Goal: Register for event/course

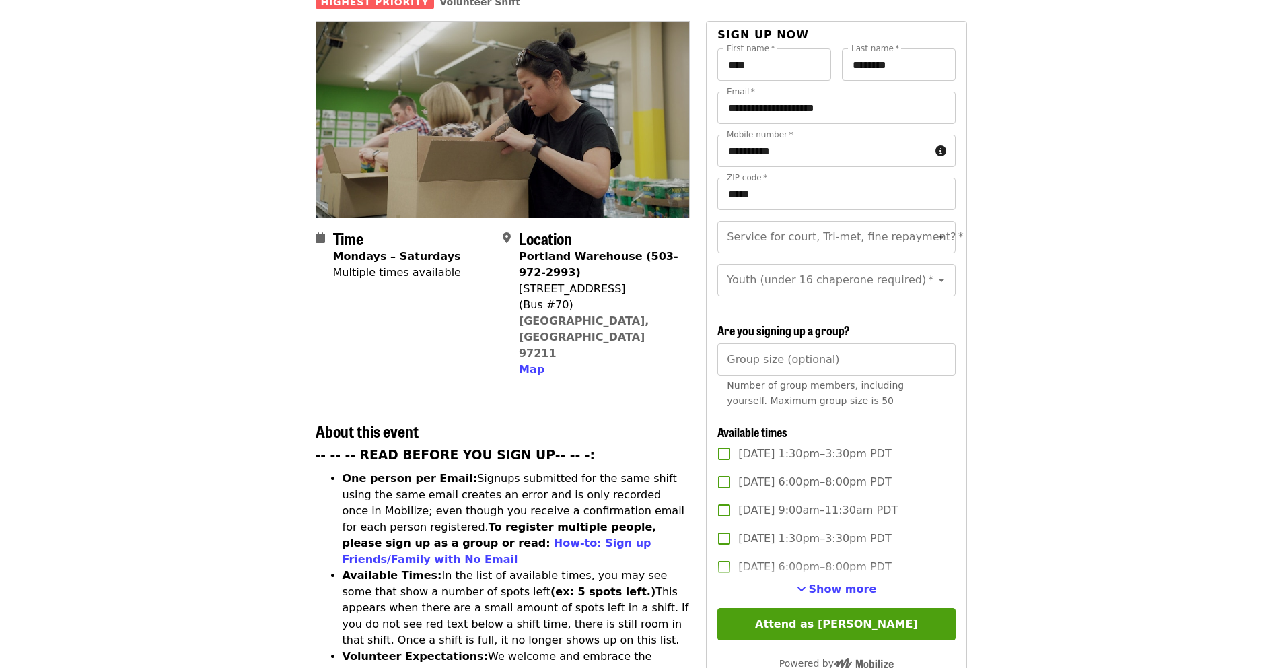
scroll to position [138, 0]
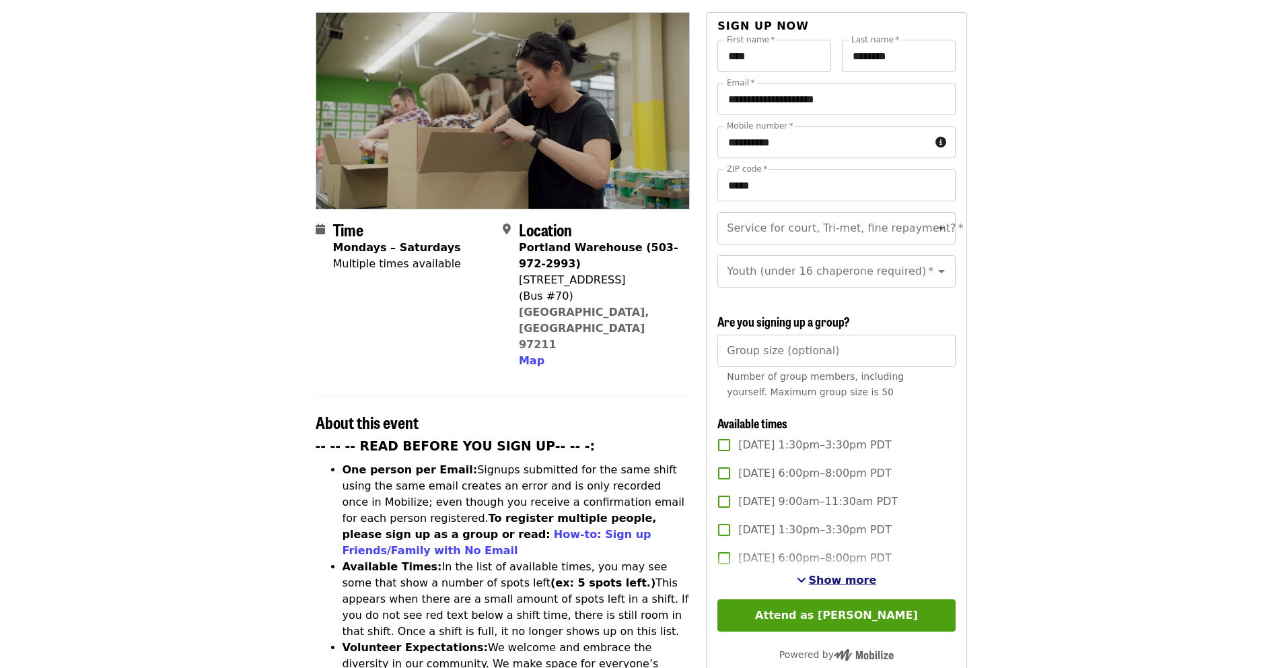
click at [823, 573] on span "Show more" at bounding box center [843, 579] width 68 height 13
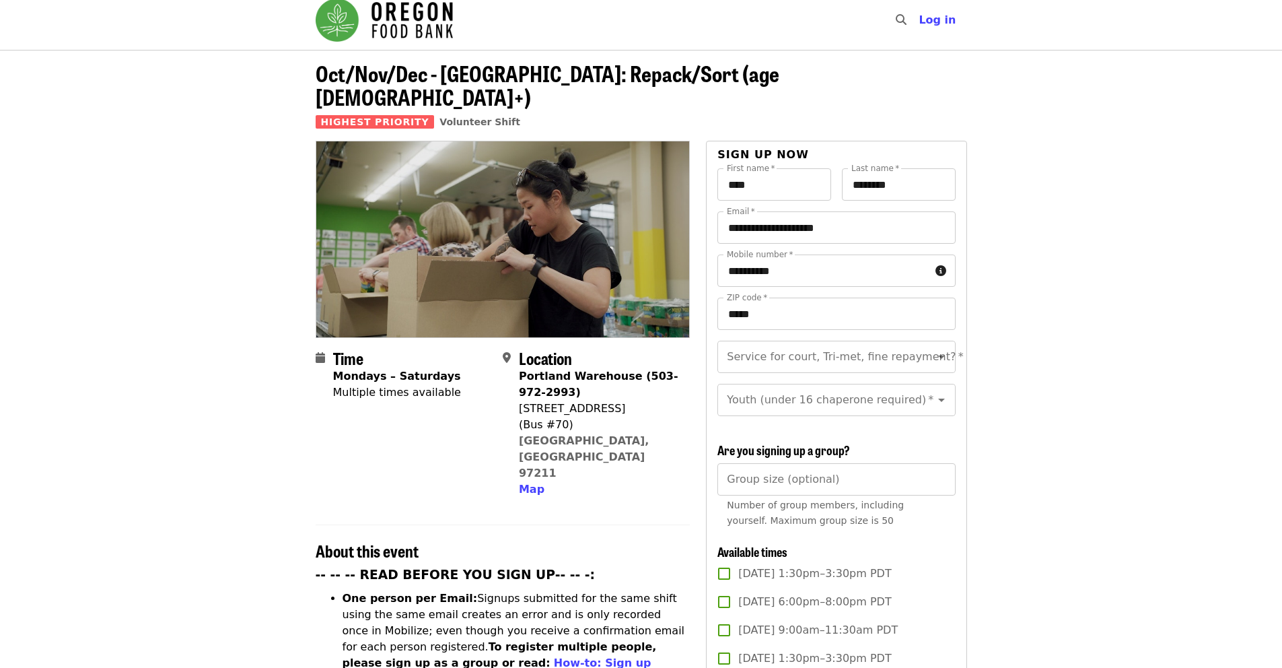
scroll to position [0, 0]
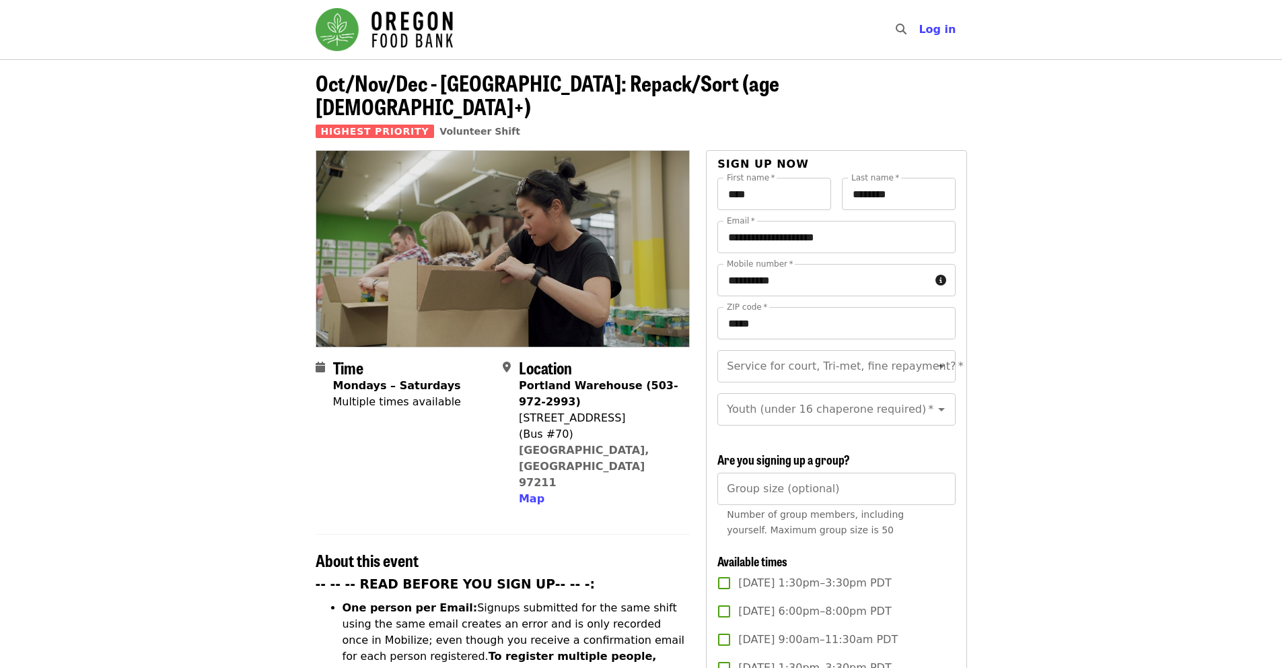
click at [419, 30] on img "Main navigation" at bounding box center [384, 29] width 137 height 43
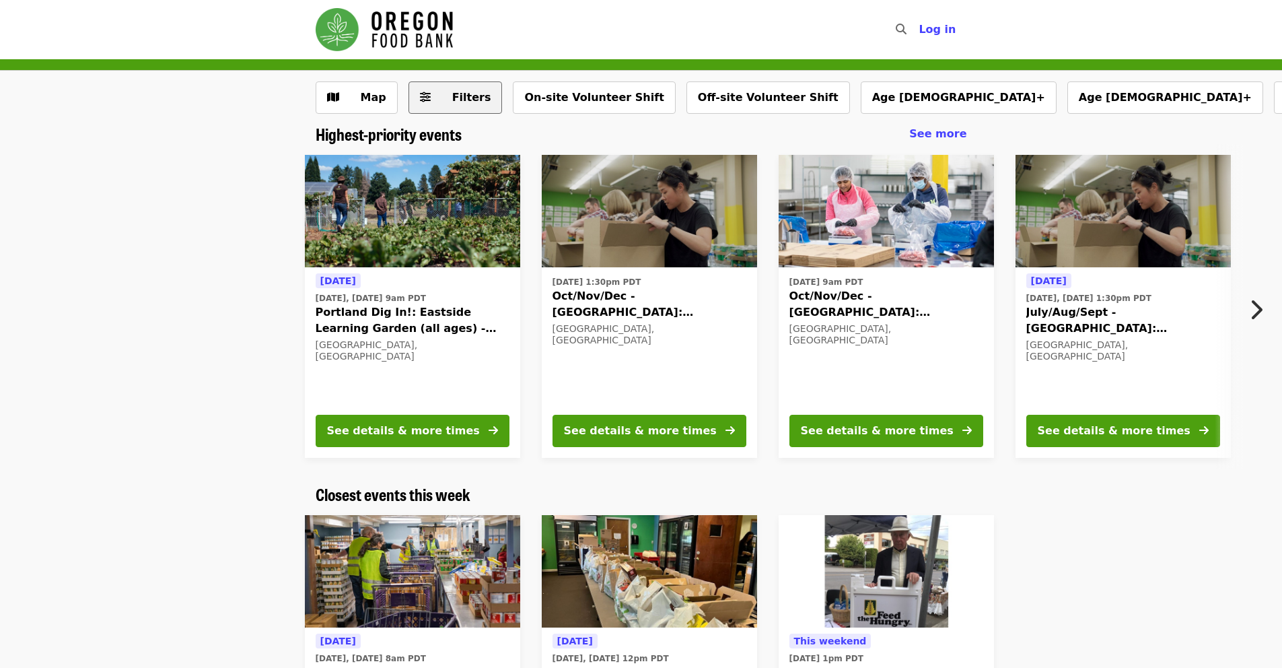
click at [454, 100] on span "Filters" at bounding box center [471, 97] width 39 height 13
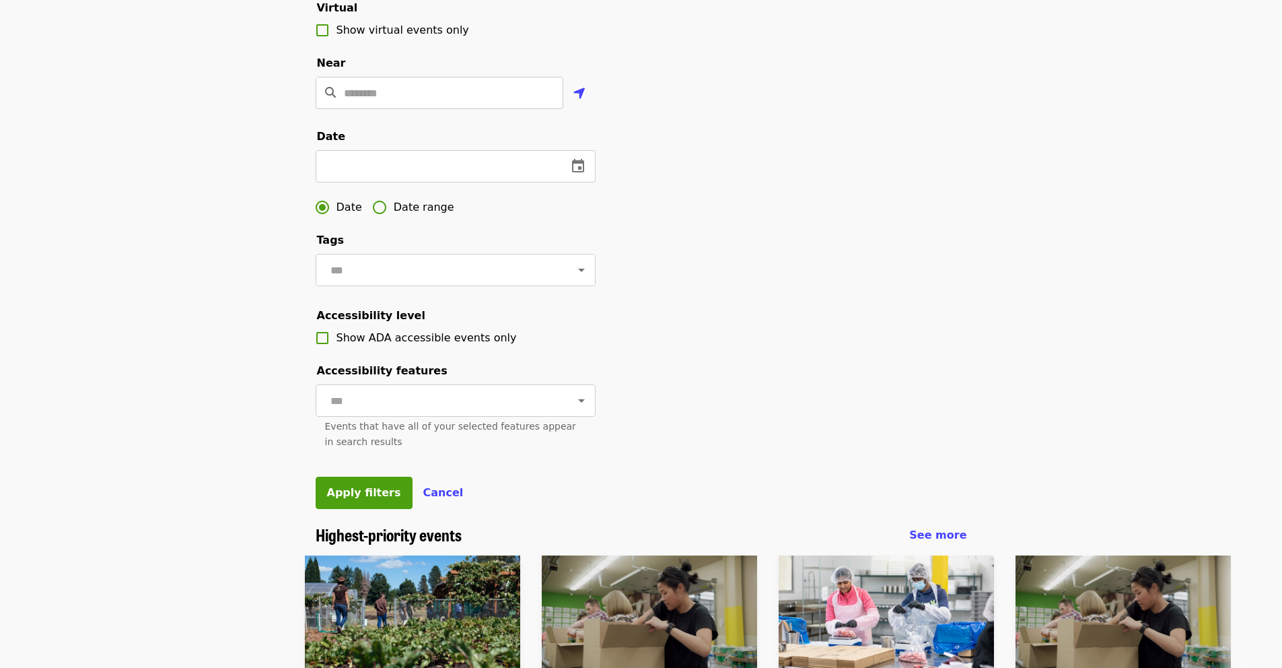
scroll to position [312, 0]
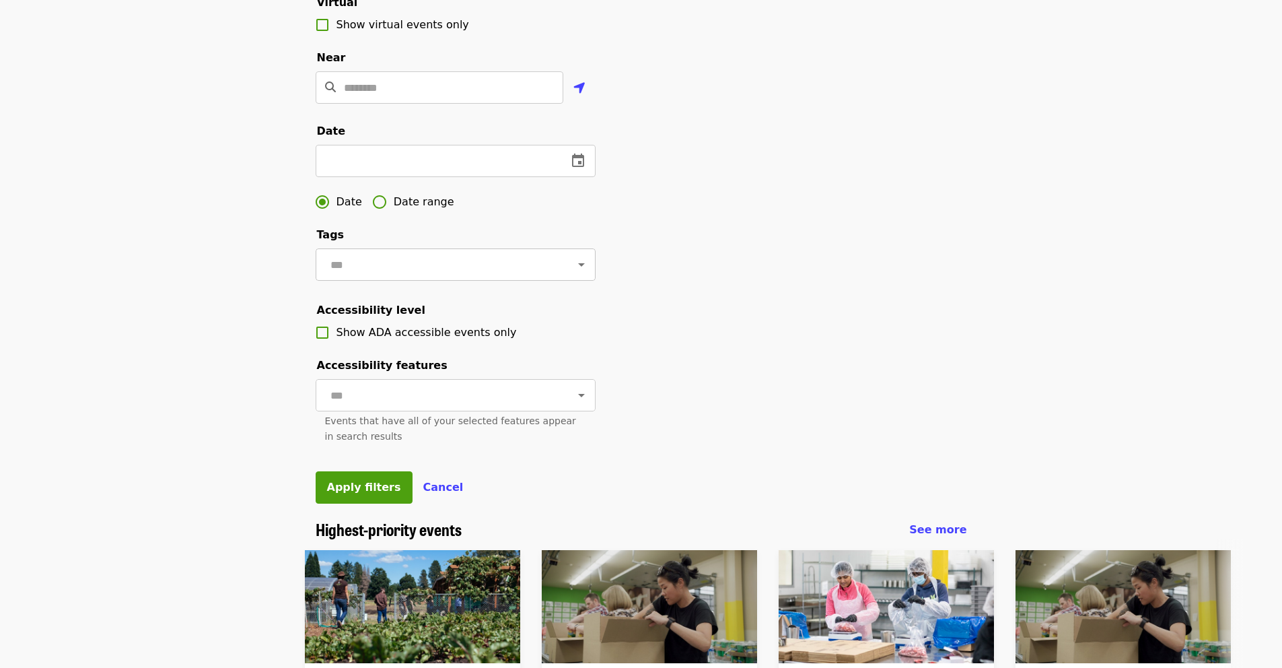
click at [554, 274] on div at bounding box center [571, 264] width 35 height 19
click at [573, 273] on icon "Open" at bounding box center [581, 264] width 16 height 16
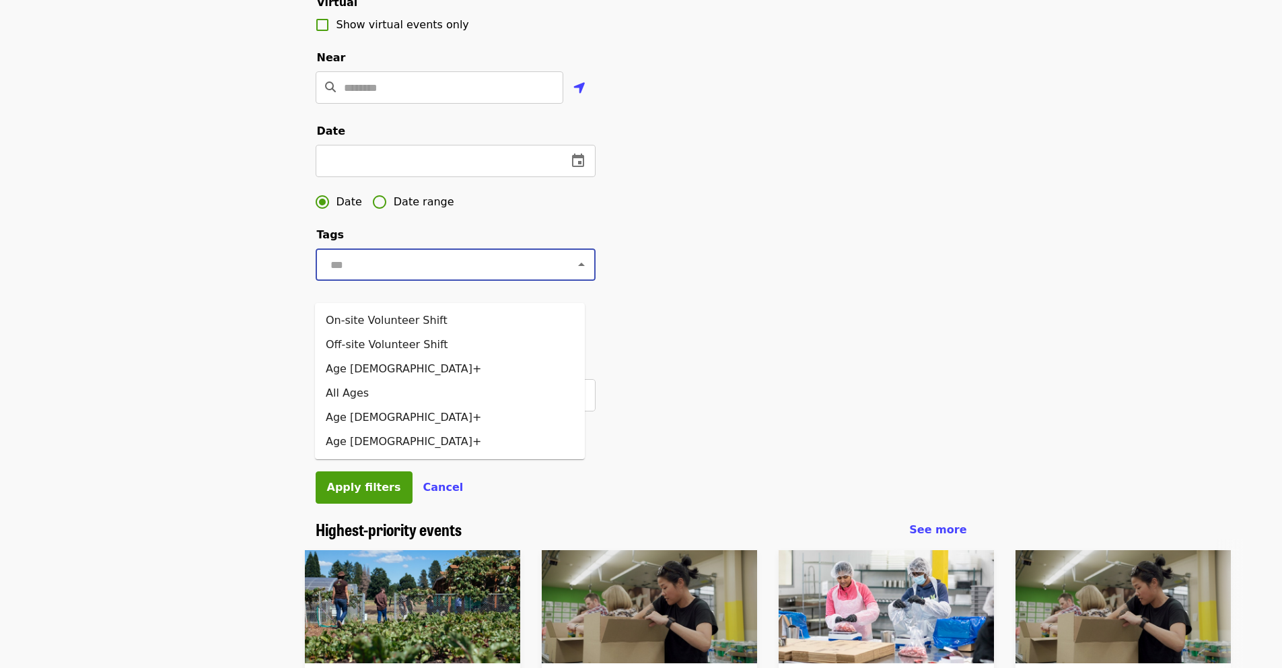
click at [664, 303] on div "Filter events Cancel ​ Language ​ Type ​ Virtual Show virtual events only Near …" at bounding box center [641, 144] width 673 height 750
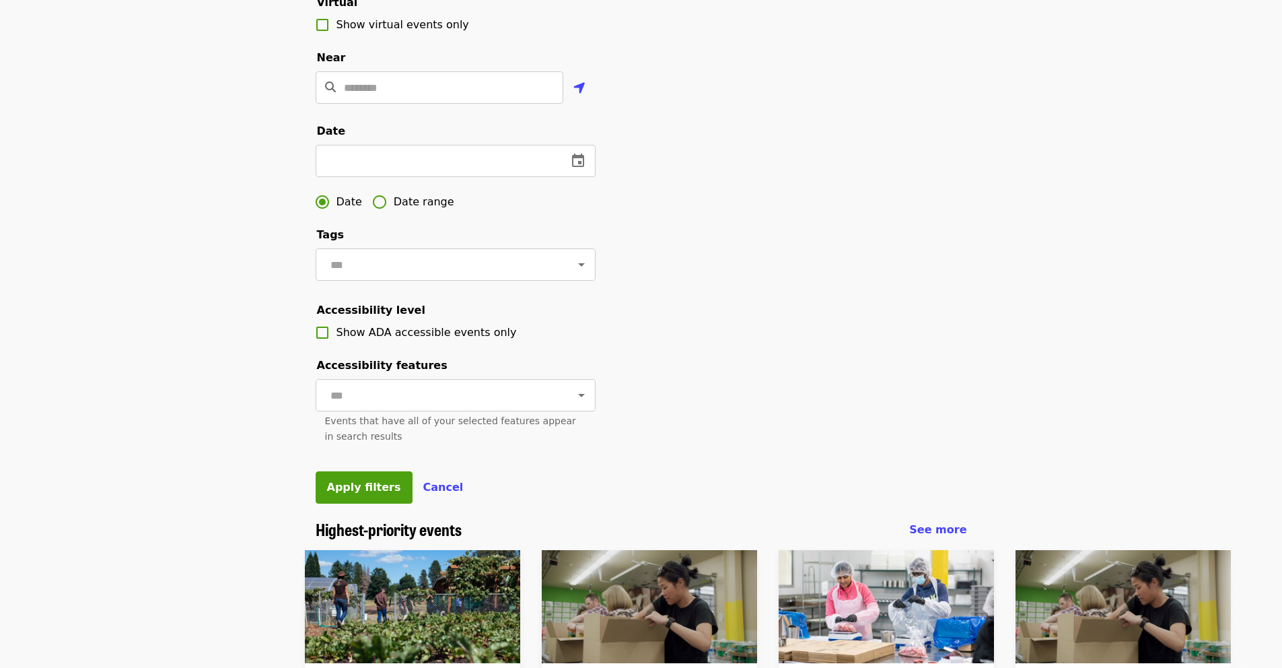
scroll to position [0, 0]
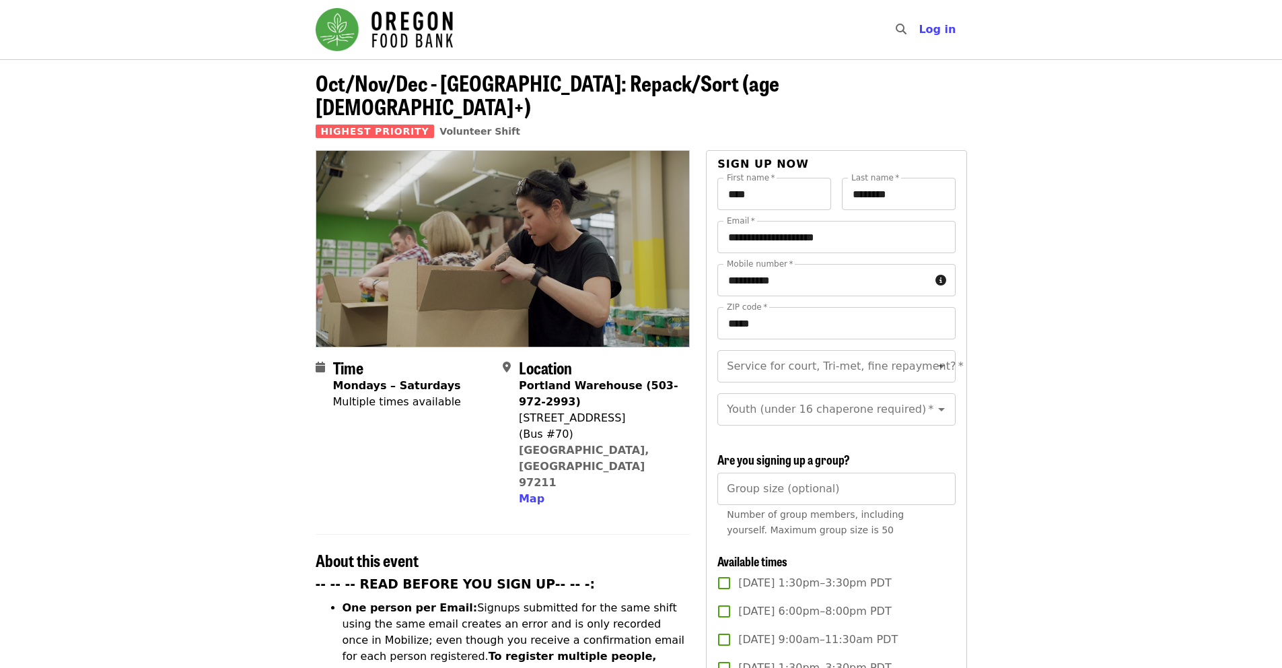
click at [335, 30] on img "Main navigation" at bounding box center [384, 29] width 137 height 43
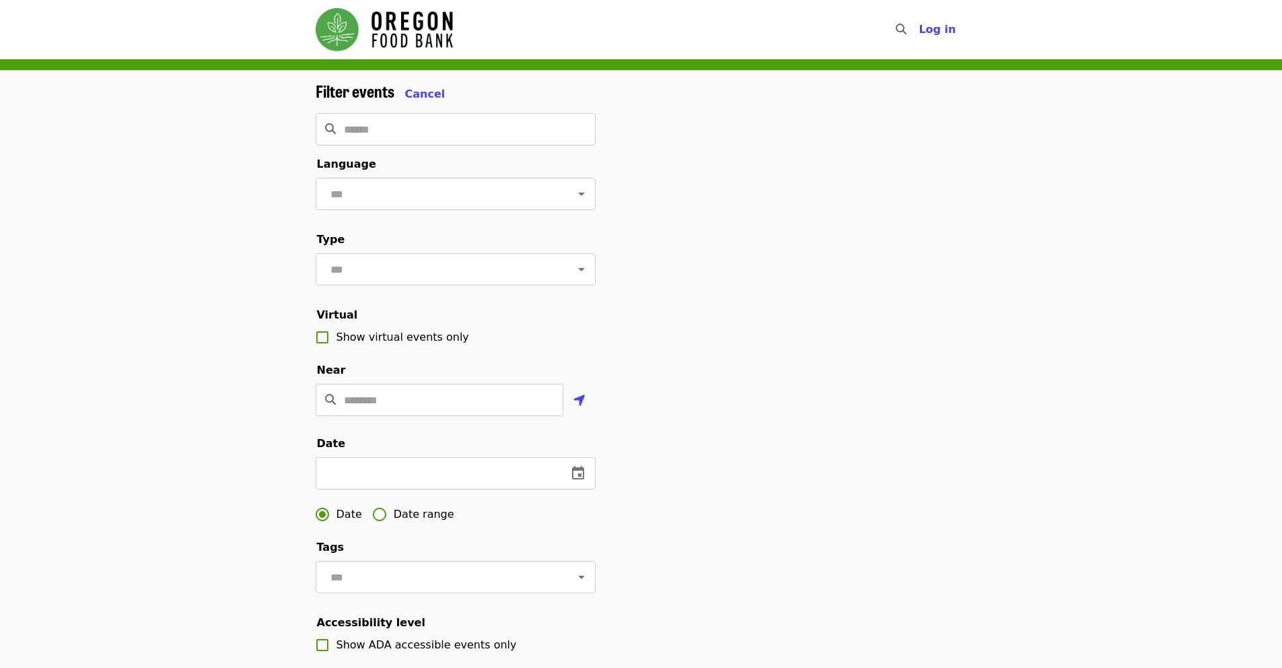
click at [341, 29] on img "Main navigation" at bounding box center [384, 29] width 137 height 43
click at [400, 29] on img "Main navigation" at bounding box center [384, 29] width 137 height 43
click at [429, 99] on span "Cancel" at bounding box center [425, 93] width 40 height 13
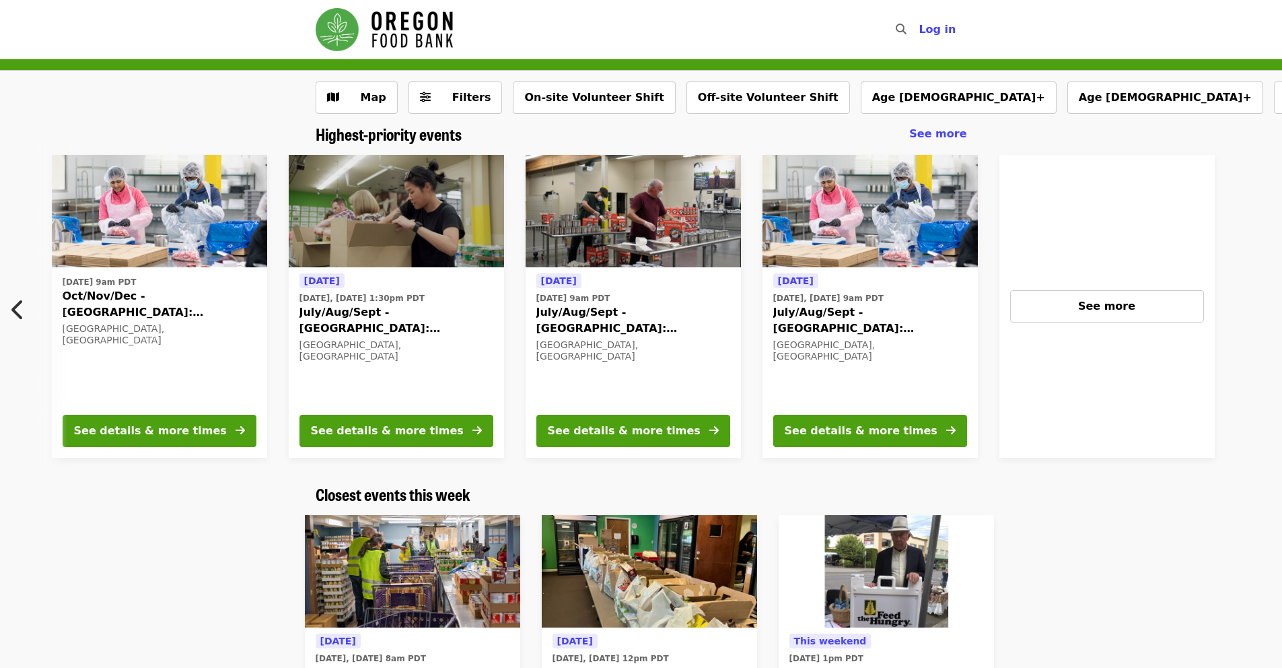
scroll to position [0, 724]
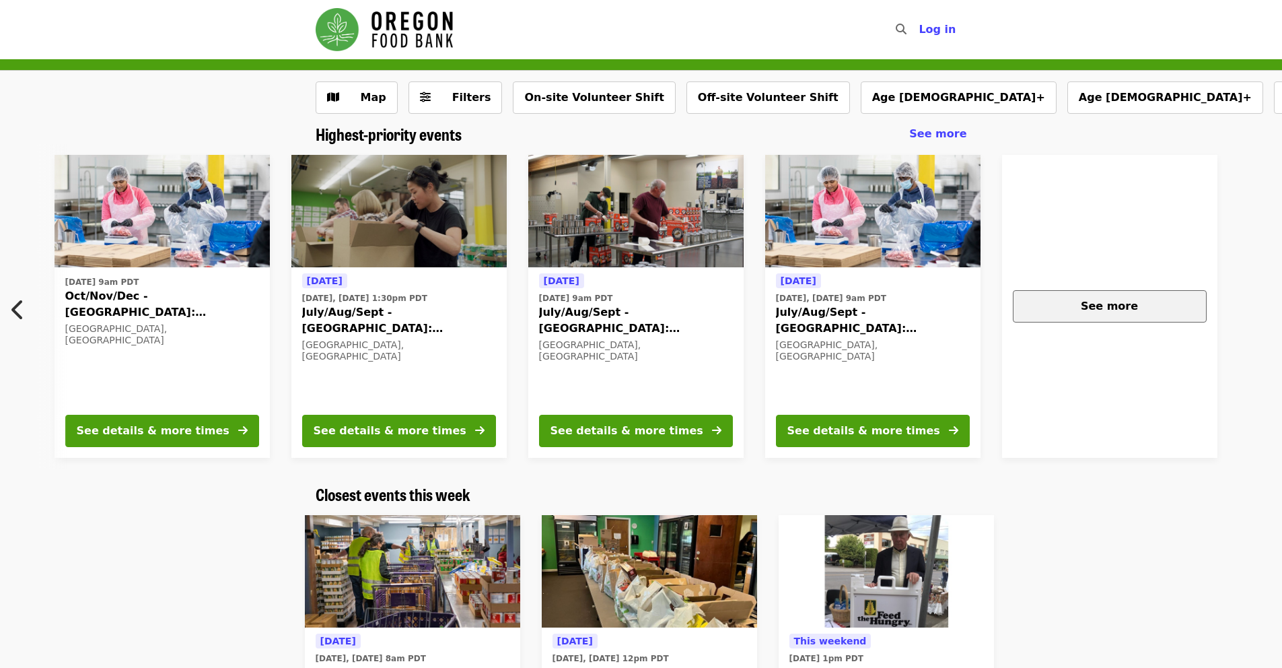
click at [1048, 299] on div "See more" at bounding box center [1109, 306] width 171 height 16
click at [561, 316] on span "July/Aug/Sept - [GEOGRAPHIC_DATA]: Repack/Sort (age [DEMOGRAPHIC_DATA]+)" at bounding box center [636, 320] width 194 height 32
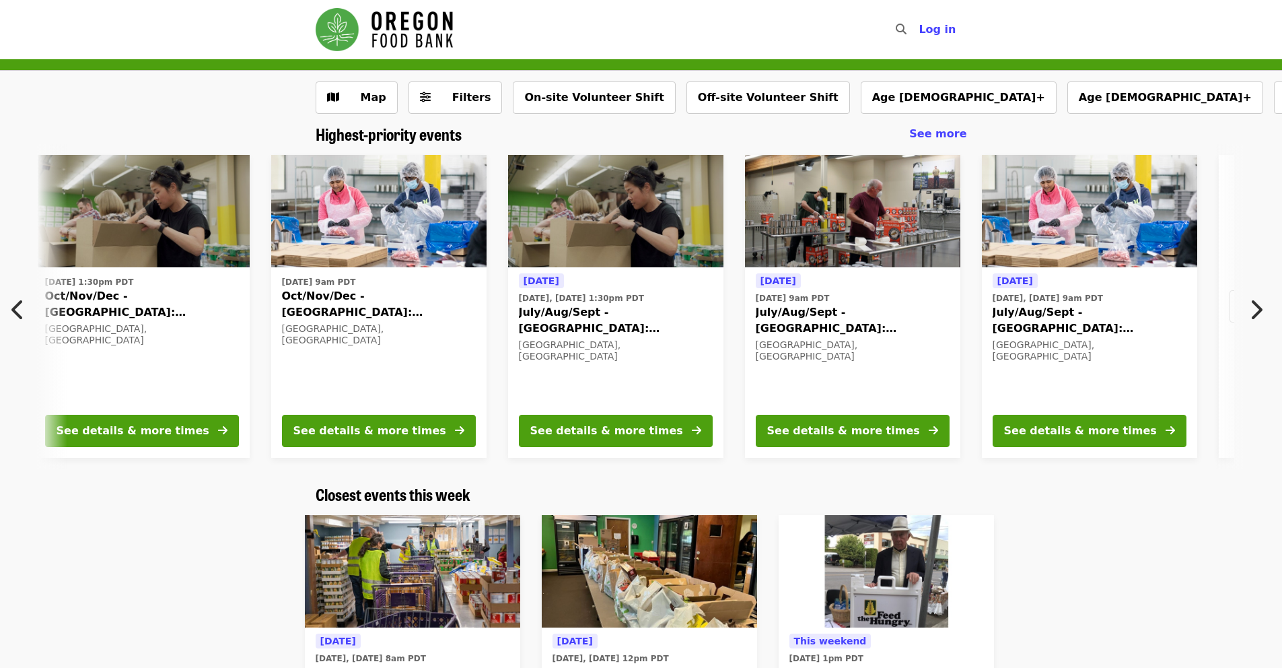
scroll to position [0, 487]
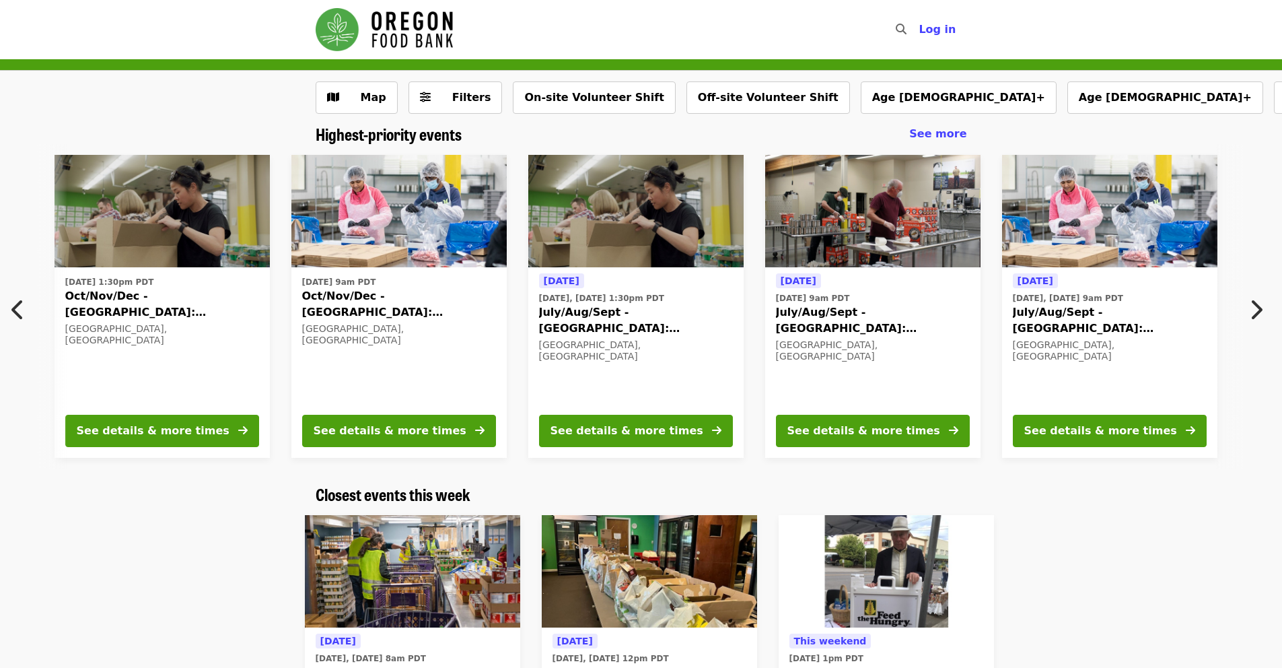
click at [556, 316] on span "July/Aug/Sept - [GEOGRAPHIC_DATA]: Repack/Sort (age [DEMOGRAPHIC_DATA]+)" at bounding box center [636, 320] width 194 height 32
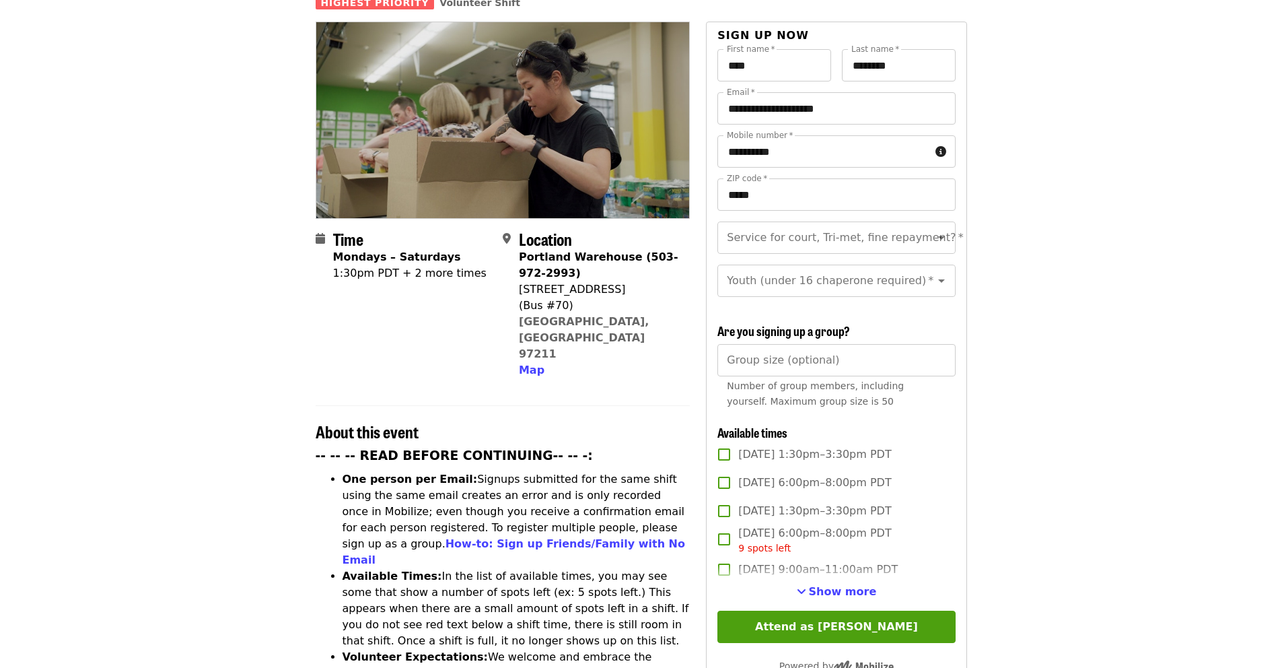
scroll to position [129, 0]
click at [822, 590] on span "Show more" at bounding box center [843, 590] width 68 height 13
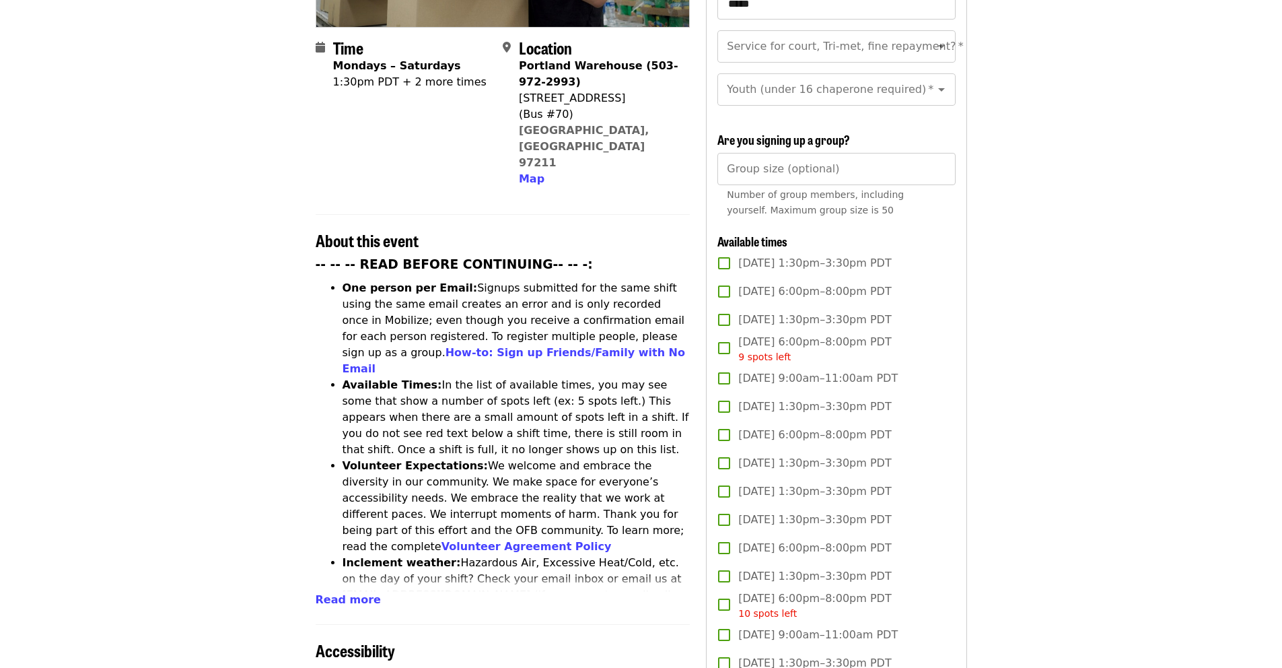
scroll to position [322, 0]
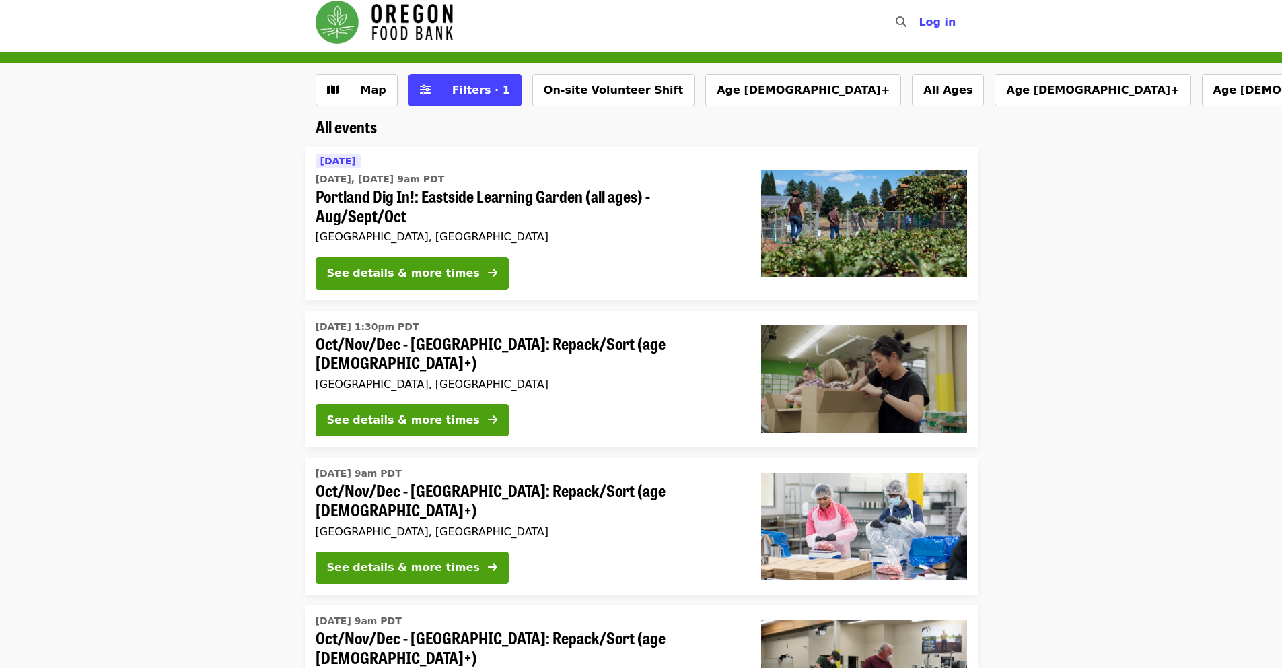
scroll to position [1, 0]
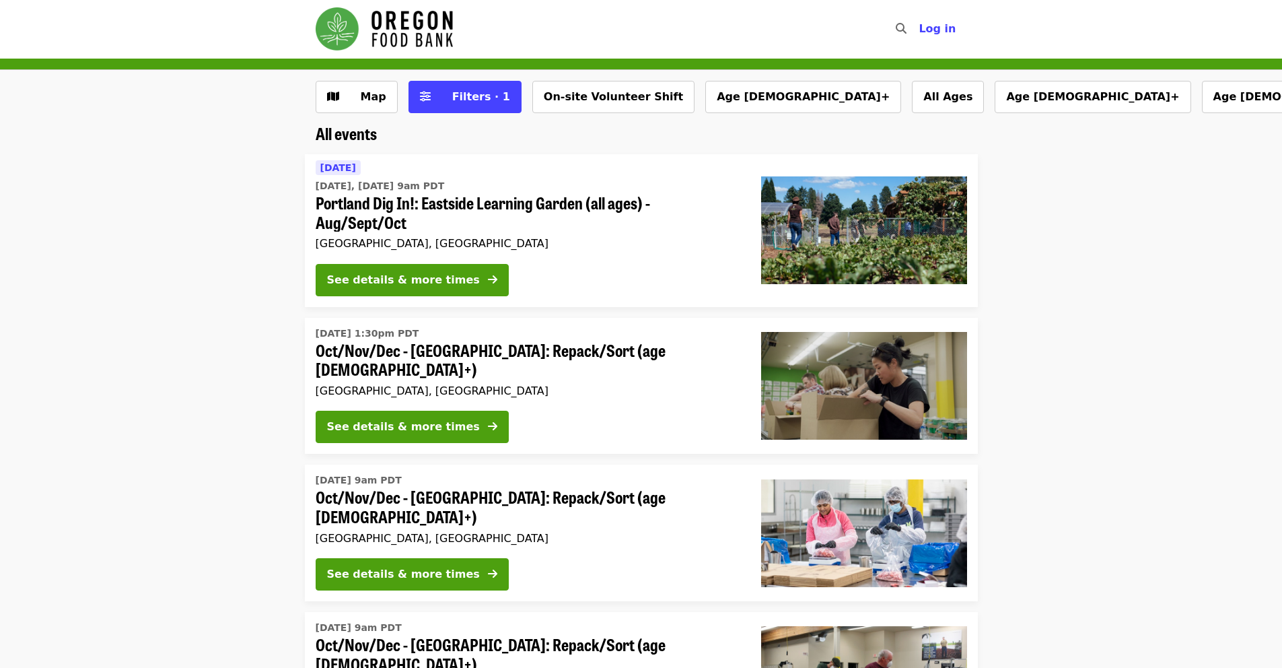
click at [500, 207] on span "Portland Dig In!: Eastside Learning Garden (all ages) - Aug/Sept/Oct" at bounding box center [528, 212] width 424 height 39
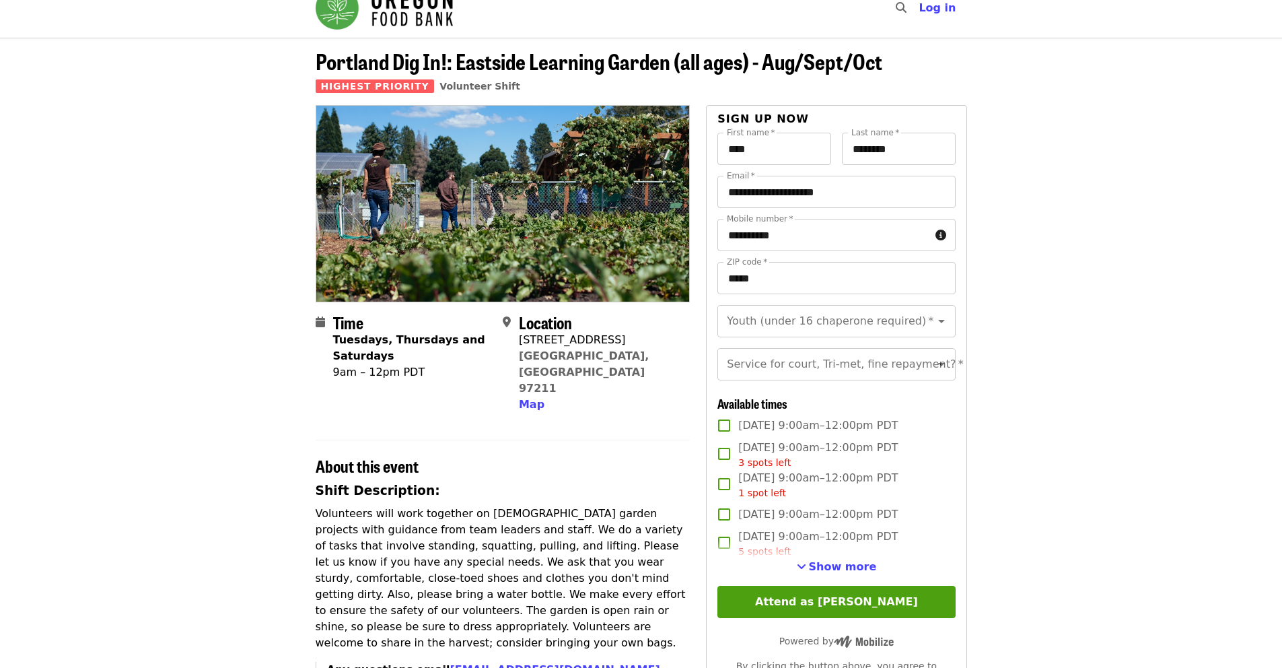
scroll to position [30, 0]
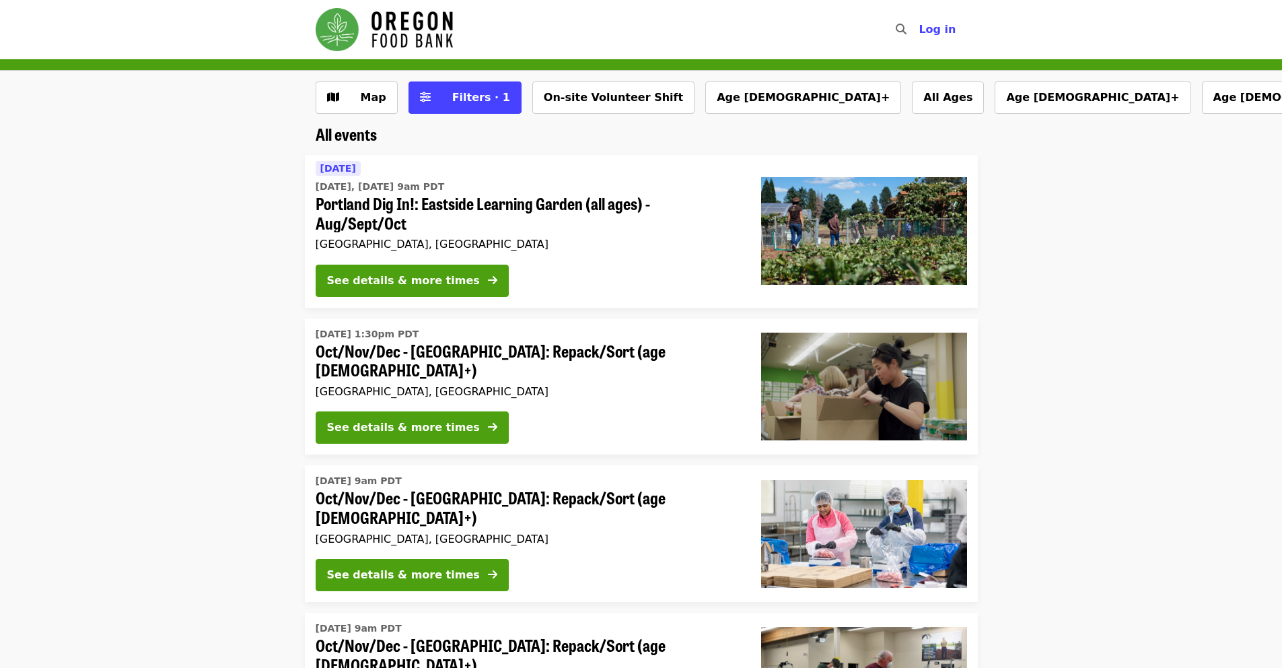
click at [562, 355] on span "Oct/Nov/Dec - [GEOGRAPHIC_DATA]: Repack/Sort (age [DEMOGRAPHIC_DATA]+)" at bounding box center [528, 360] width 424 height 39
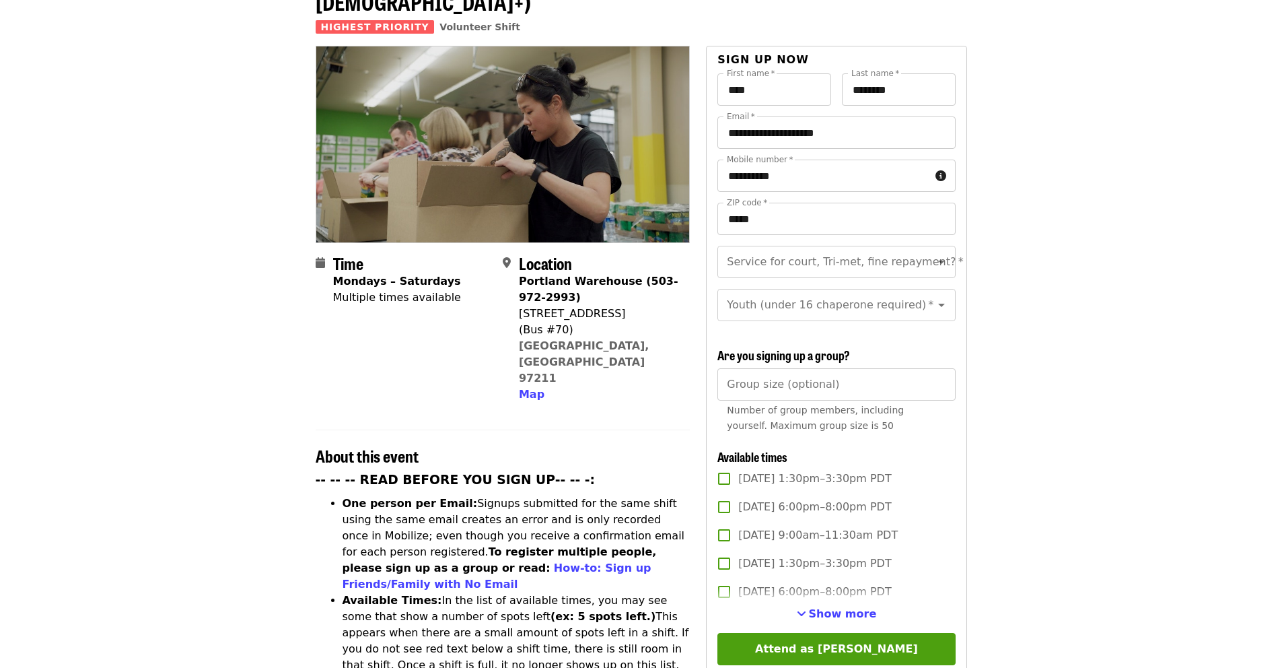
scroll to position [115, 0]
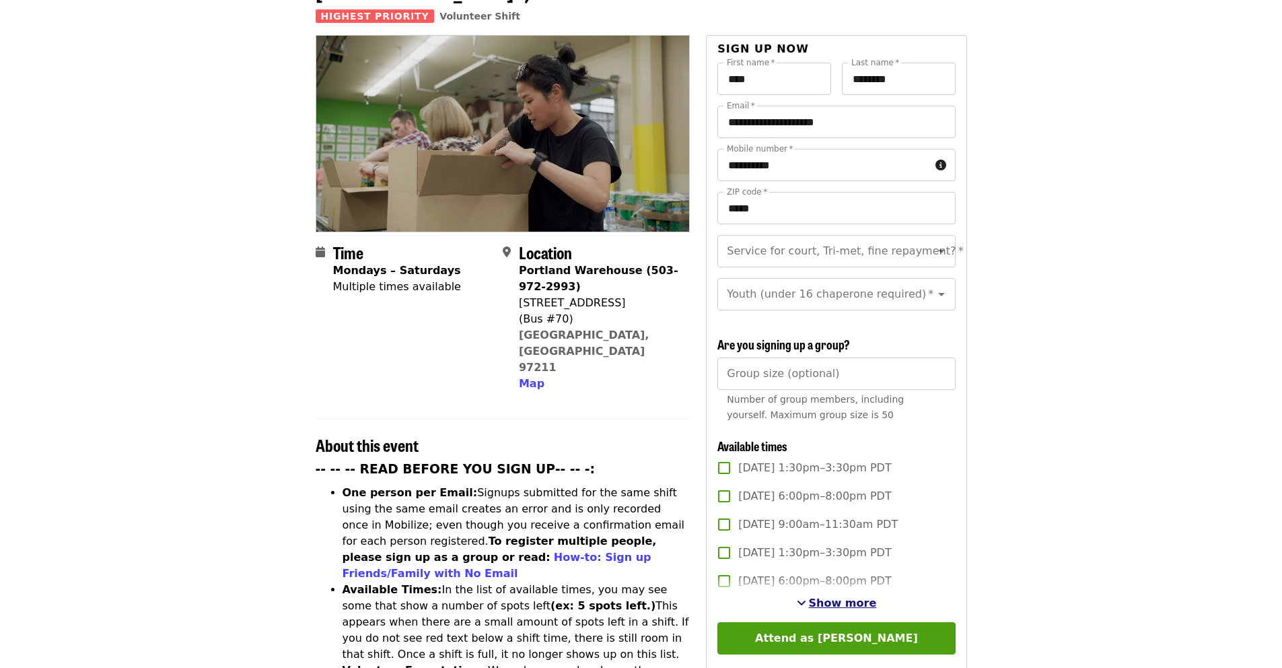
click at [836, 598] on span "Show more" at bounding box center [843, 602] width 68 height 13
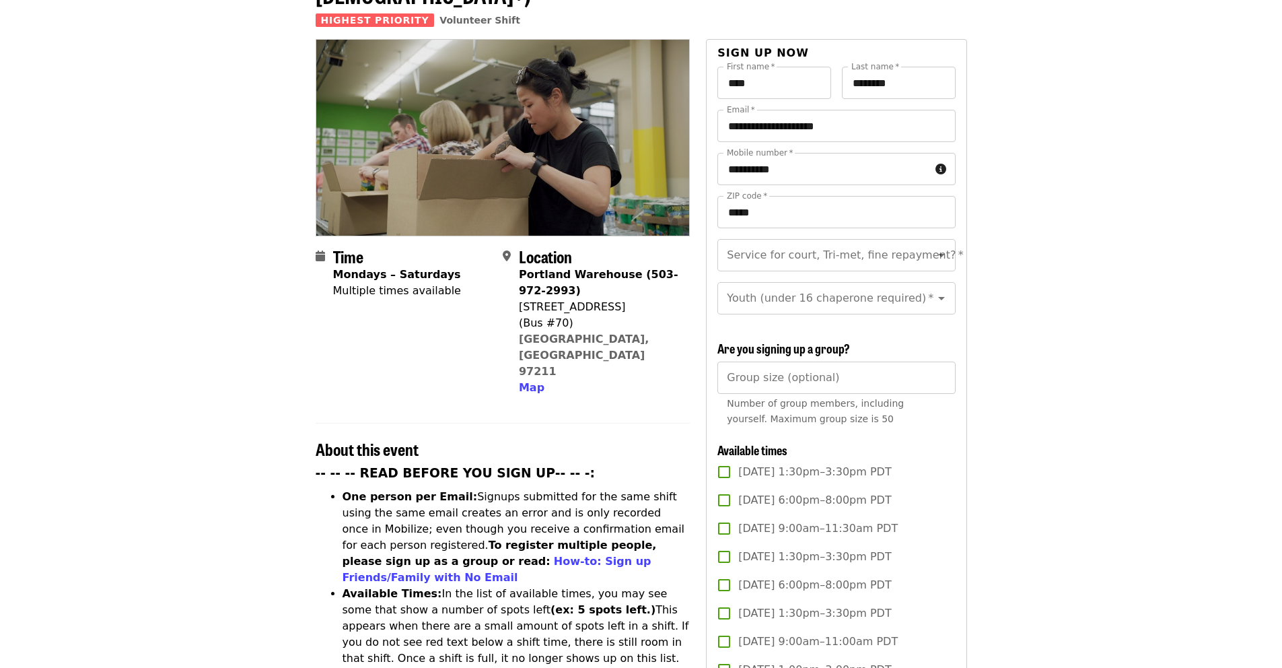
scroll to position [98, 0]
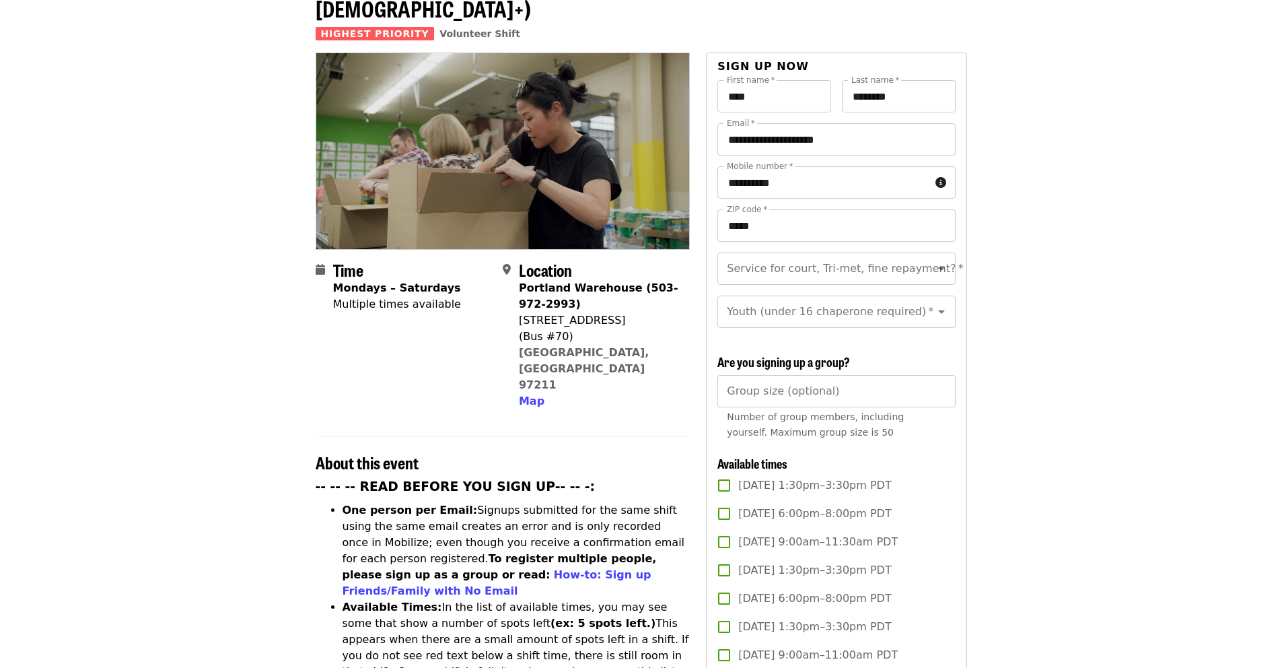
click at [577, 280] on div "Portland Warehouse (503-972-2993)" at bounding box center [599, 296] width 160 height 32
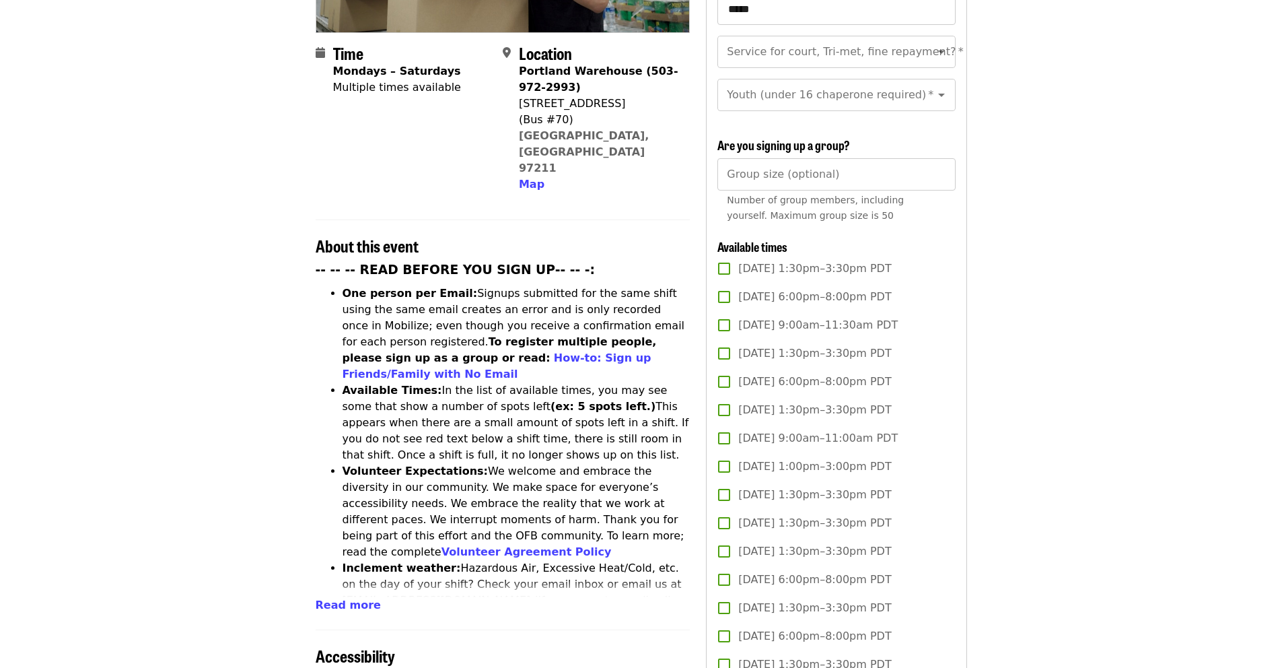
scroll to position [315, 0]
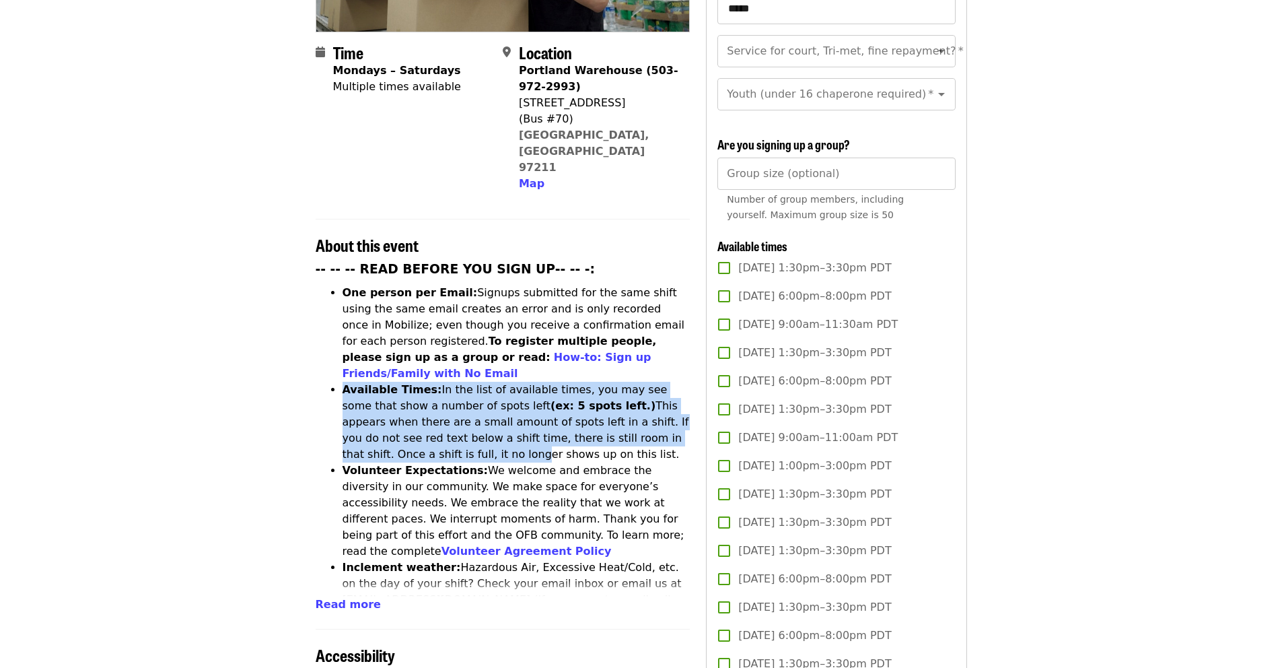
drag, startPoint x: 345, startPoint y: 315, endPoint x: 400, endPoint y: 377, distance: 83.4
click at [400, 382] on li "Available Times: In the list of available times, you may see some that show a n…" at bounding box center [517, 422] width 348 height 81
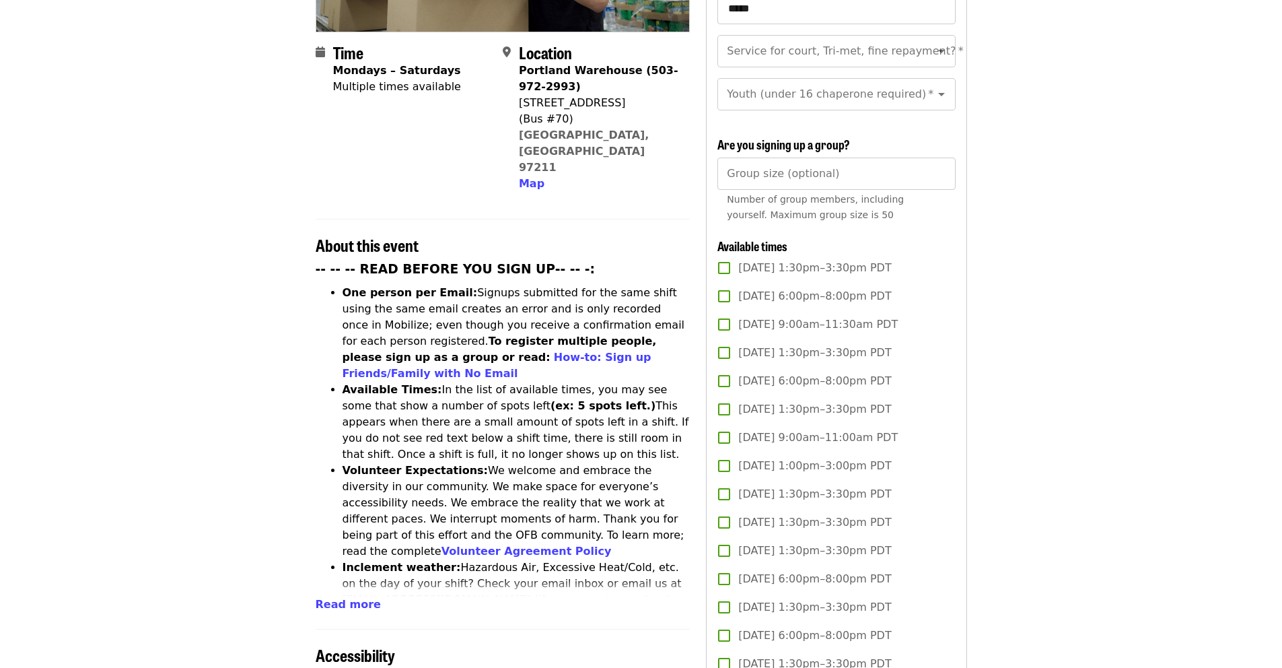
click at [408, 464] on strong "Volunteer Expectations:" at bounding box center [416, 470] width 146 height 13
drag, startPoint x: 404, startPoint y: 396, endPoint x: 431, endPoint y: 421, distance: 36.2
click at [431, 462] on li "Volunteer Expectations: We welcome and embrace the diversity in our community. …" at bounding box center [517, 510] width 348 height 97
click at [444, 462] on li "Volunteer Expectations: We welcome and embrace the diversity in our community. …" at bounding box center [517, 510] width 348 height 97
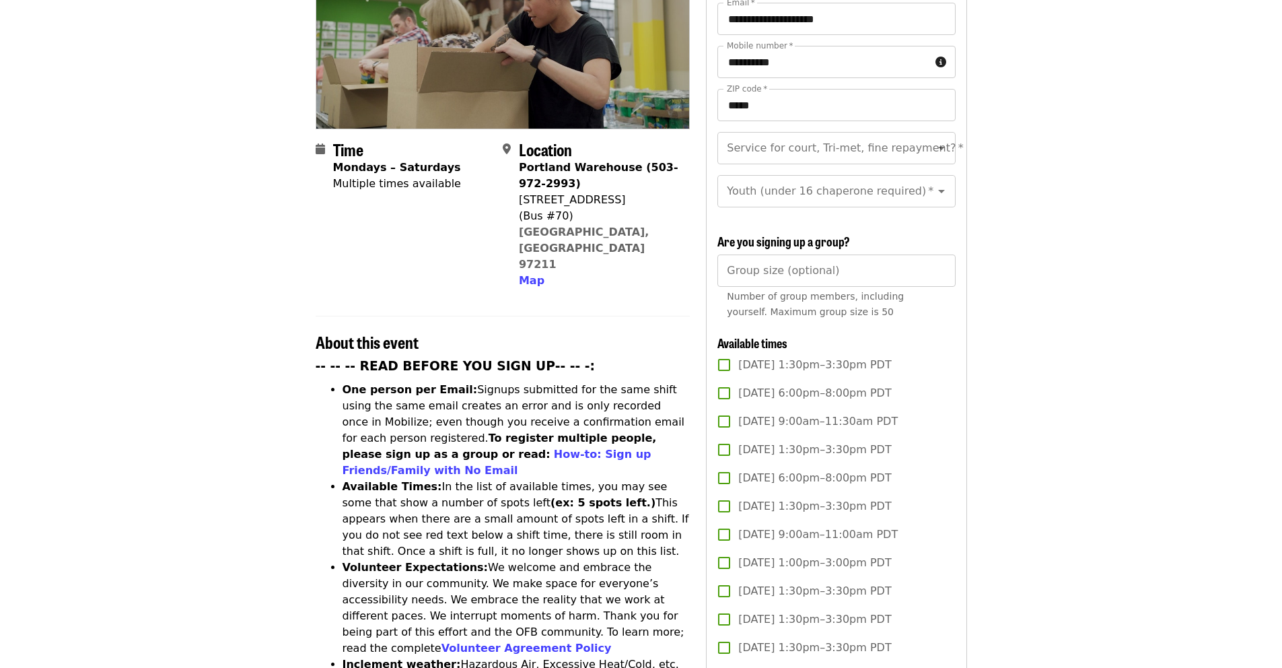
scroll to position [0, 0]
